Goal: Check status: Check status

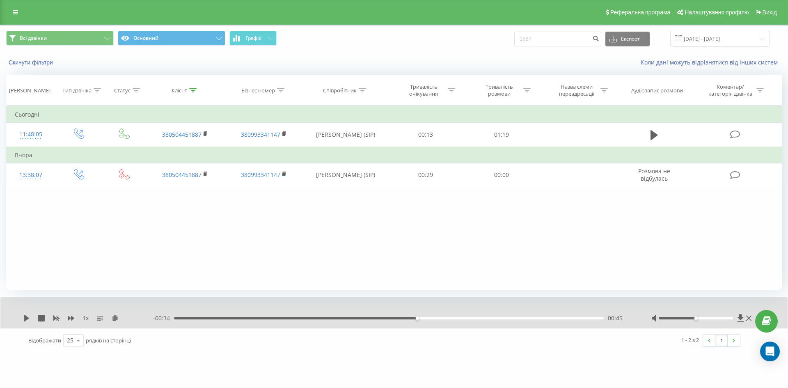
click at [343, 30] on div "Всі дзвінки Основний Графік 1887 Експорт .csv .xls .xlsx [DATE] - [DATE]" at bounding box center [393, 38] width 787 height 27
click at [343, 23] on div "Реферальна програма Налаштування профілю Вихід" at bounding box center [394, 12] width 788 height 25
click at [576, 43] on input "1887" at bounding box center [557, 39] width 87 height 15
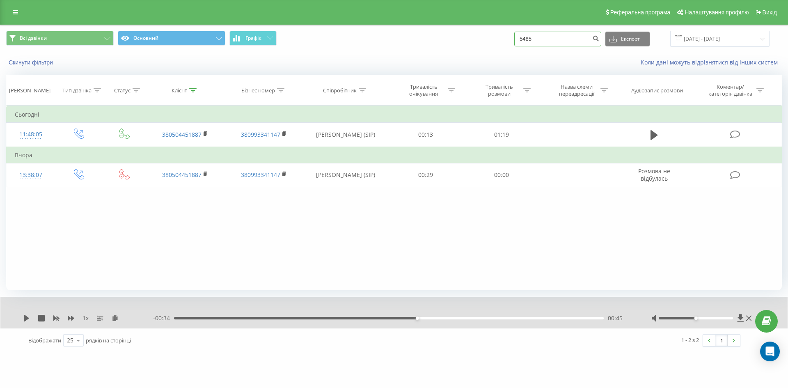
type input "5485"
click at [599, 40] on icon "submit" at bounding box center [595, 37] width 7 height 5
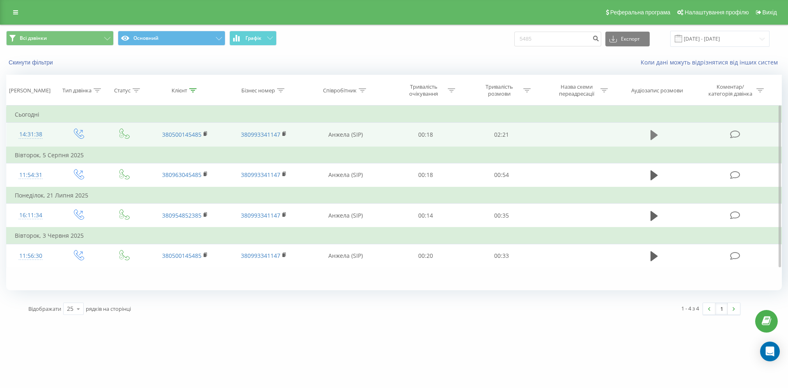
click at [656, 136] on icon at bounding box center [653, 135] width 7 height 10
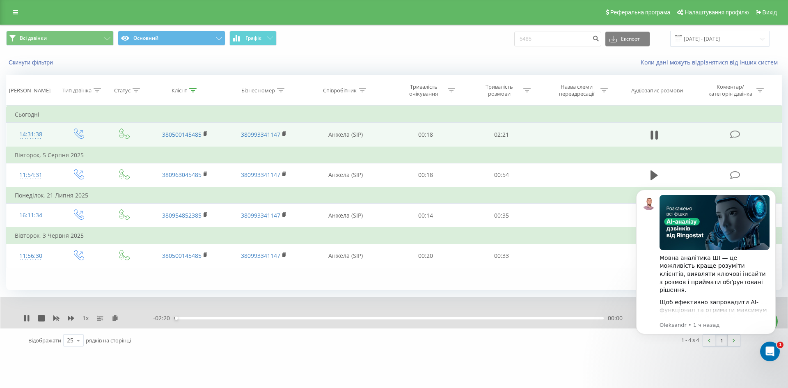
click at [209, 316] on div "- 02:20 00:00 00:00" at bounding box center [391, 318] width 477 height 8
click at [209, 318] on div "00:01" at bounding box center [388, 318] width 429 height 2
click at [222, 318] on div "00:12" at bounding box center [388, 318] width 429 height 2
click at [242, 319] on div "00:22" at bounding box center [388, 318] width 429 height 2
click at [254, 318] on div "00:23" at bounding box center [388, 318] width 429 height 2
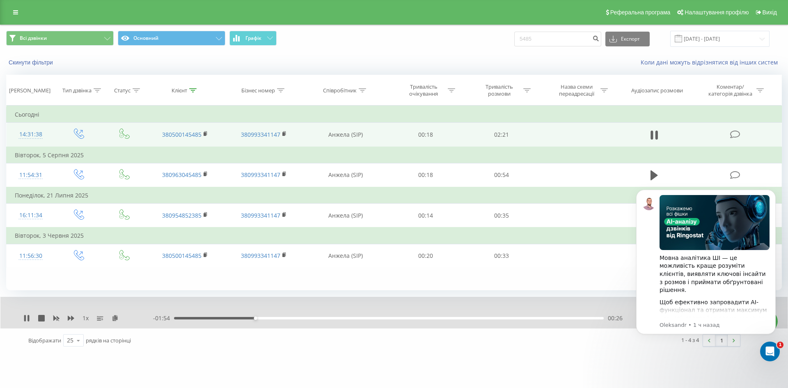
click at [268, 317] on div "00:26" at bounding box center [388, 318] width 429 height 2
click at [283, 317] on div "00:32" at bounding box center [388, 318] width 429 height 2
click at [265, 317] on div "00:30" at bounding box center [388, 318] width 429 height 2
click at [240, 317] on div "00:30" at bounding box center [388, 318] width 429 height 2
click at [278, 317] on div "00:34" at bounding box center [388, 318] width 429 height 2
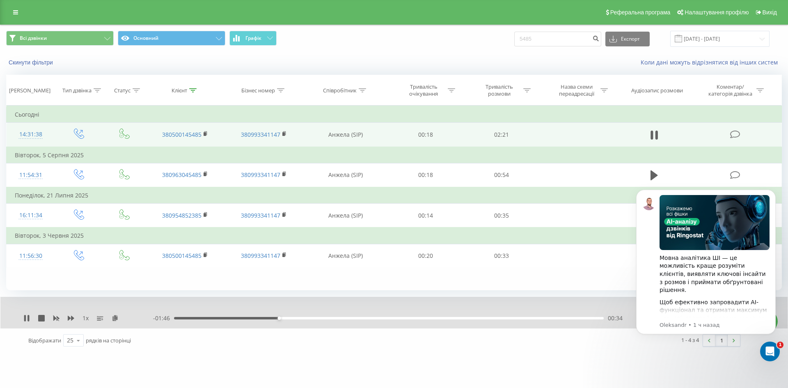
click at [299, 317] on div "00:34" at bounding box center [388, 318] width 429 height 2
click at [322, 317] on div "00:41" at bounding box center [388, 318] width 429 height 2
click at [338, 316] on div "- 01:32 00:49 00:49" at bounding box center [391, 318] width 477 height 8
click at [341, 316] on div "- 01:31 00:49 00:49" at bounding box center [391, 318] width 477 height 8
click at [341, 316] on div "- 01:31 00:50 00:50" at bounding box center [391, 318] width 477 height 8
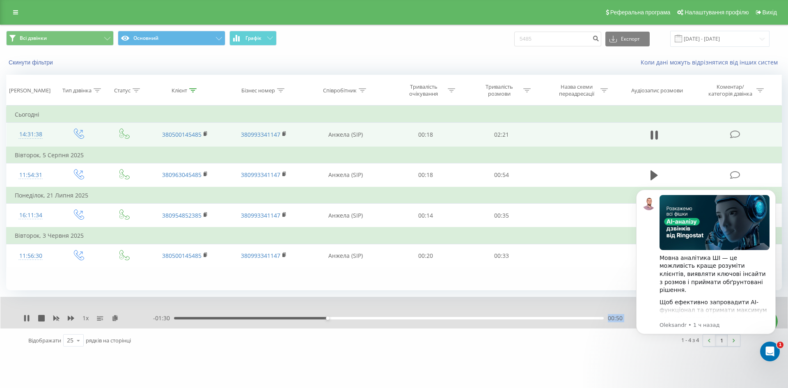
click at [341, 316] on div "- 01:30 00:50 00:50" at bounding box center [391, 318] width 477 height 8
click at [346, 320] on div "- 01:30 00:50 00:50" at bounding box center [391, 318] width 477 height 8
click at [357, 320] on div "- 01:30 00:51 00:51" at bounding box center [391, 318] width 477 height 8
drag, startPoint x: 360, startPoint y: 320, endPoint x: 379, endPoint y: 319, distance: 18.9
click at [360, 320] on div "- 01:30 00:51 00:51" at bounding box center [391, 318] width 477 height 8
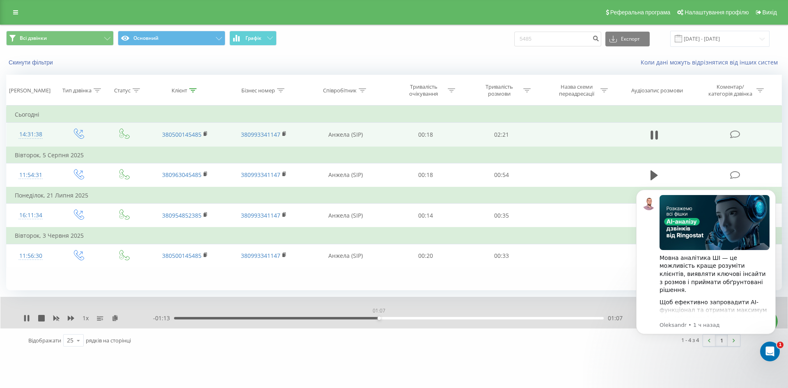
click at [379, 319] on div "01:07" at bounding box center [388, 318] width 429 height 2
click at [655, 137] on icon at bounding box center [653, 134] width 7 height 11
